Goal: Navigation & Orientation: Understand site structure

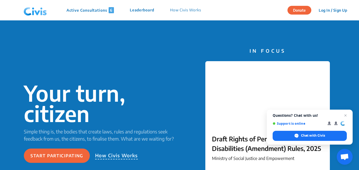
click at [192, 11] on p "How Civis Works" at bounding box center [185, 10] width 31 height 6
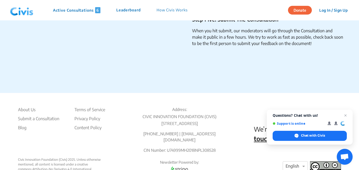
scroll to position [921, 0]
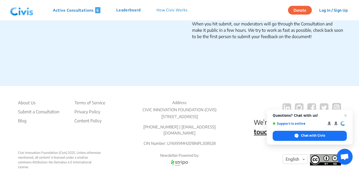
click at [125, 10] on p "Leaderboard" at bounding box center [128, 10] width 24 height 6
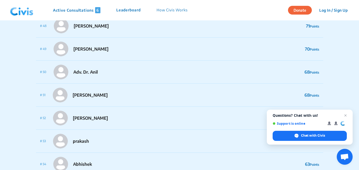
scroll to position [1128, 0]
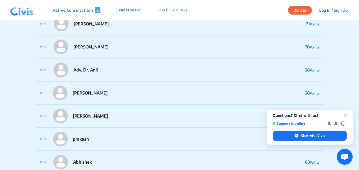
click at [21, 12] on img at bounding box center [22, 10] width 28 height 16
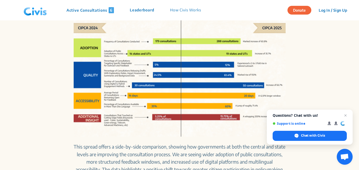
scroll to position [325, 0]
